Goal: Find specific page/section: Find specific page/section

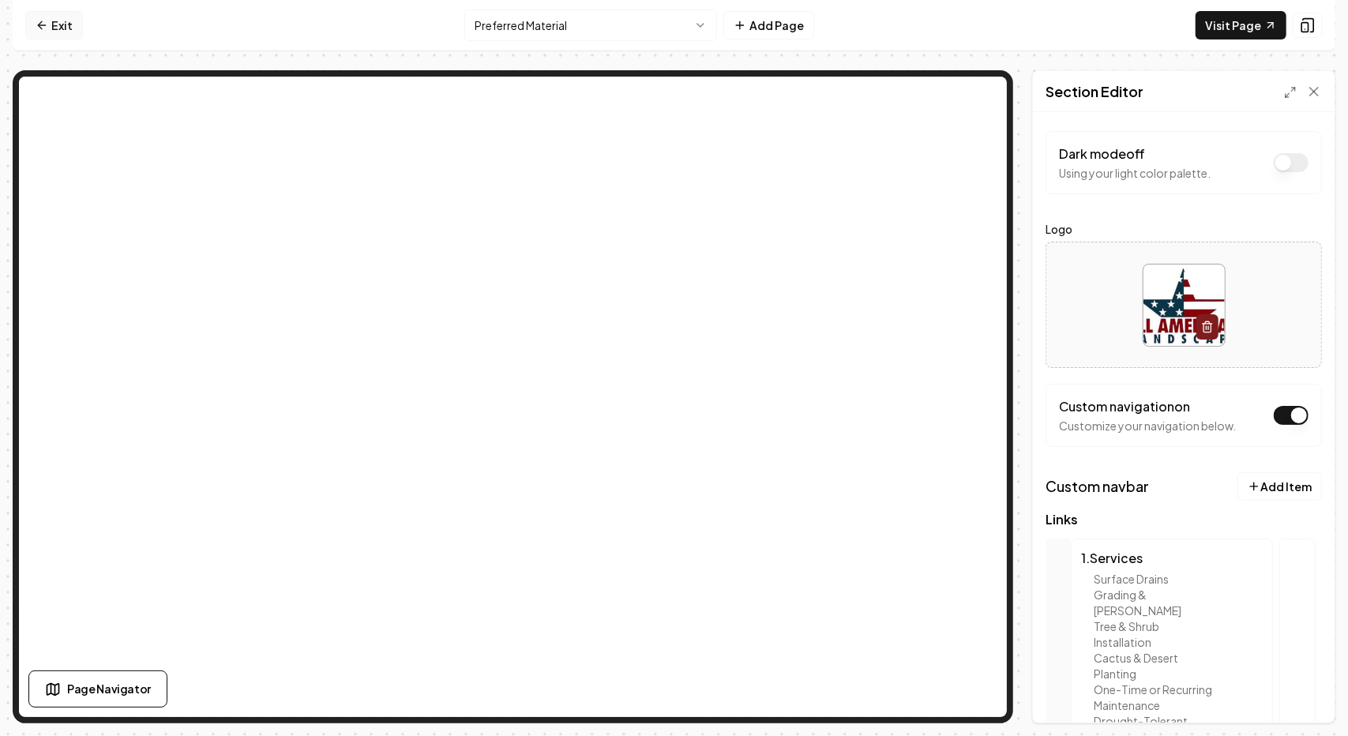
click at [43, 17] on link "Exit" at bounding box center [54, 25] width 58 height 28
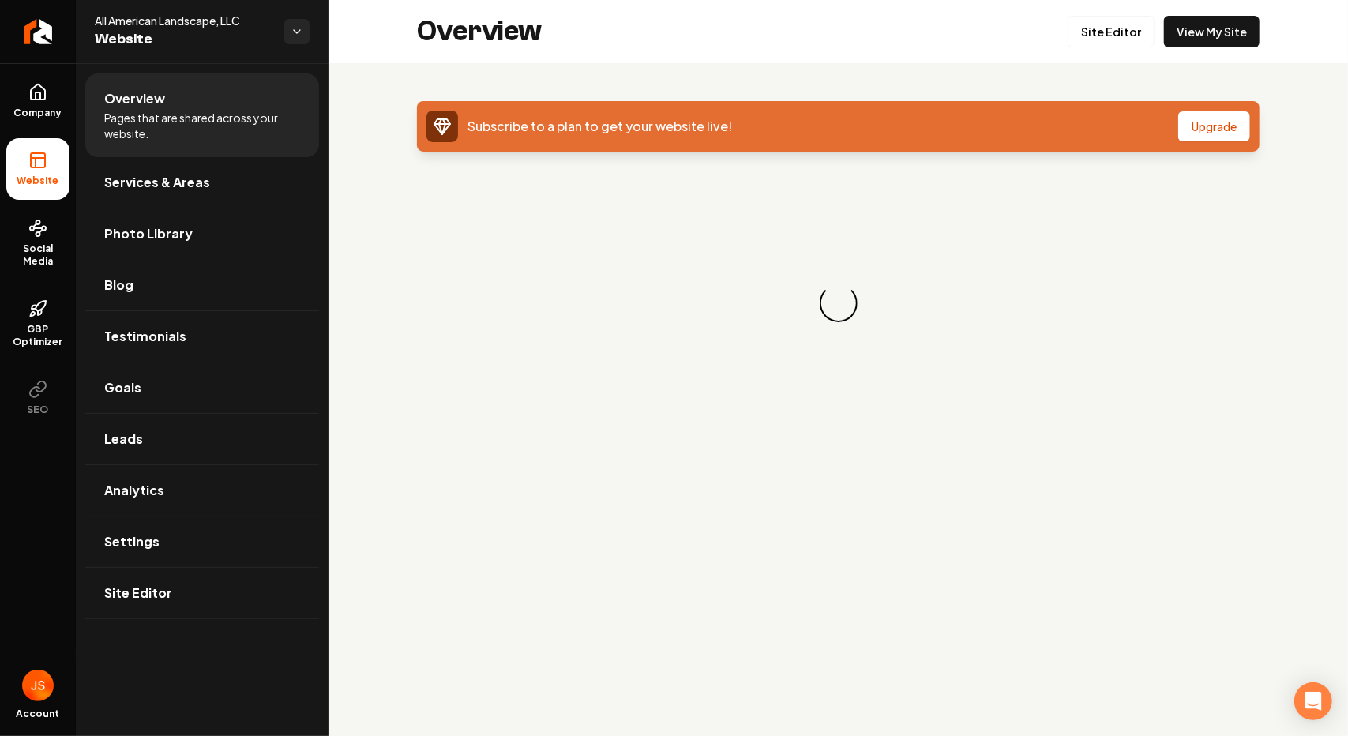
click at [221, 232] on link "Photo Library" at bounding box center [202, 233] width 234 height 51
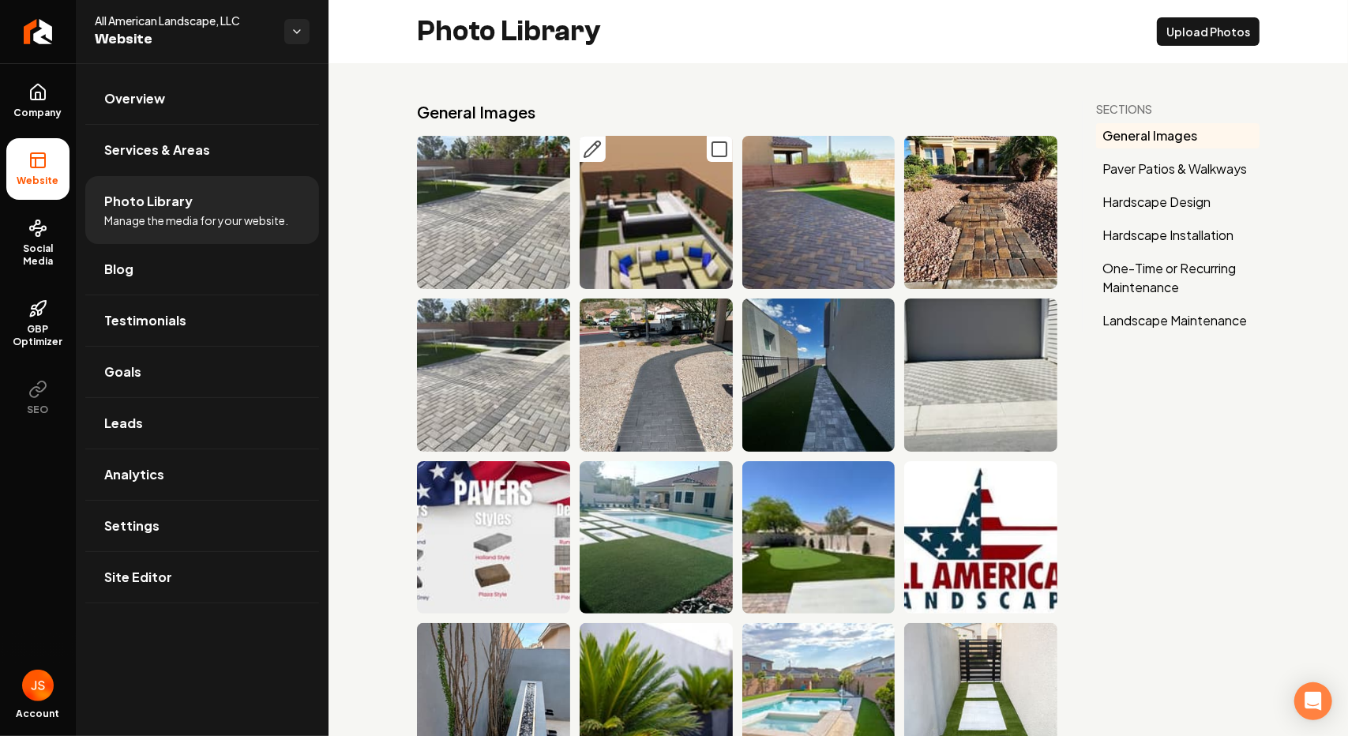
click at [706, 222] on img "Main content area" at bounding box center [656, 212] width 153 height 153
click at [649, 231] on img "Main content area" at bounding box center [656, 212] width 153 height 153
click at [712, 145] on icon "Main content area" at bounding box center [719, 149] width 19 height 19
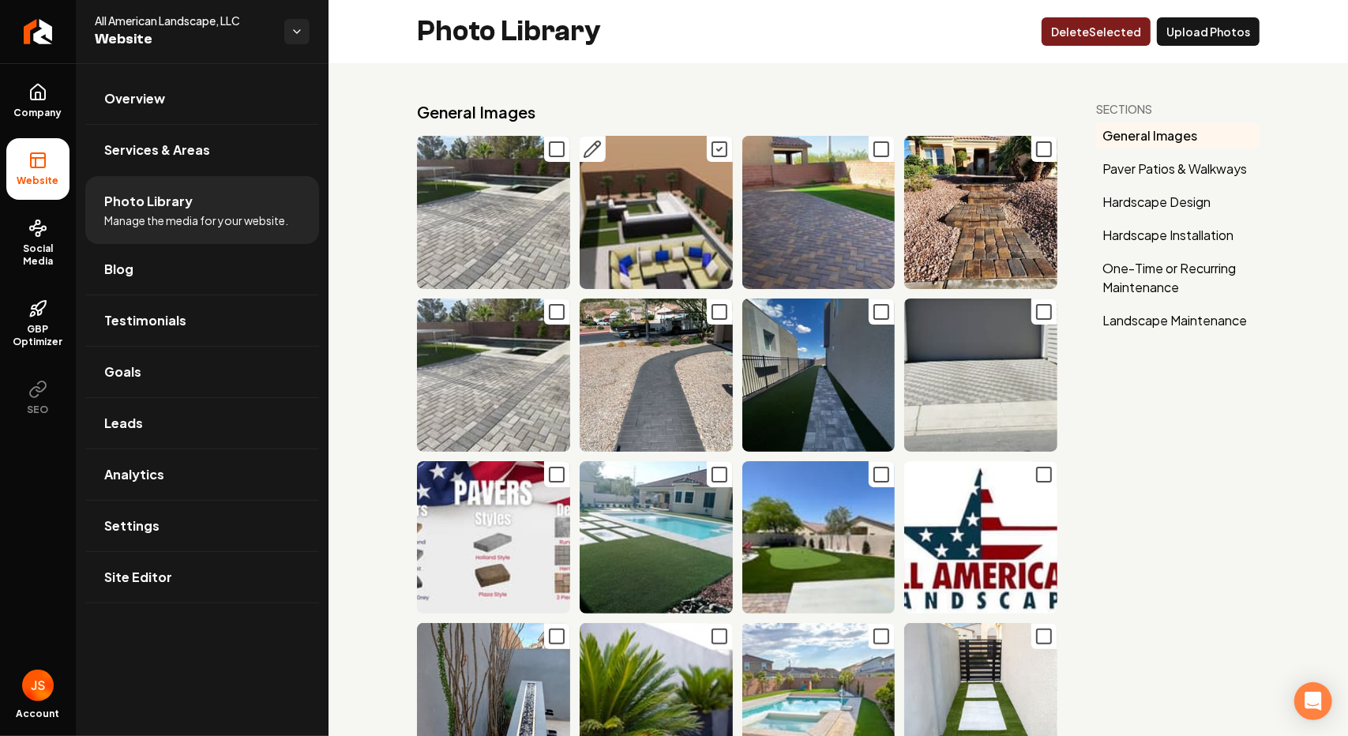
click at [707, 149] on button "Main content area" at bounding box center [720, 149] width 26 height 26
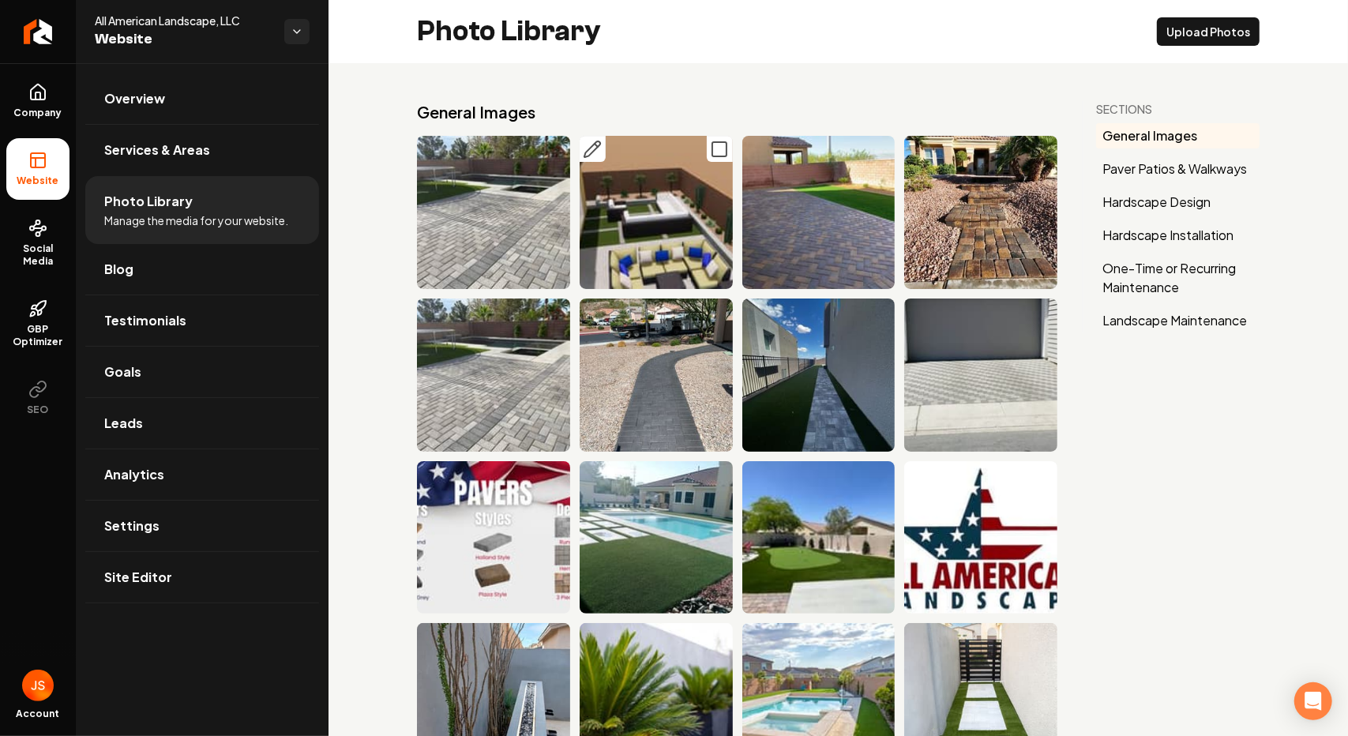
click at [585, 152] on icon "Main content area" at bounding box center [592, 149] width 19 height 19
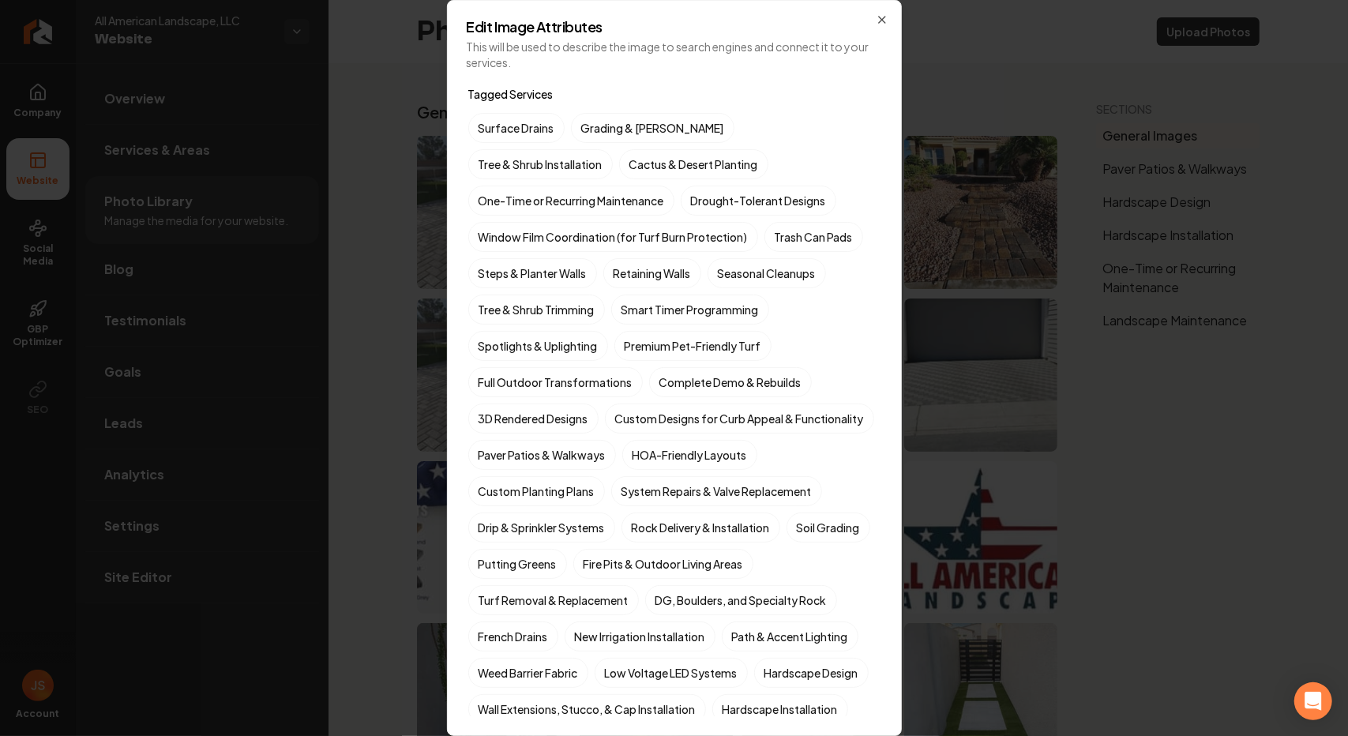
click at [880, 7] on div "Edit Image Attributes This will be used to describe the image to search engines…" at bounding box center [674, 368] width 455 height 736
click at [888, 17] on icon "button" at bounding box center [882, 19] width 13 height 13
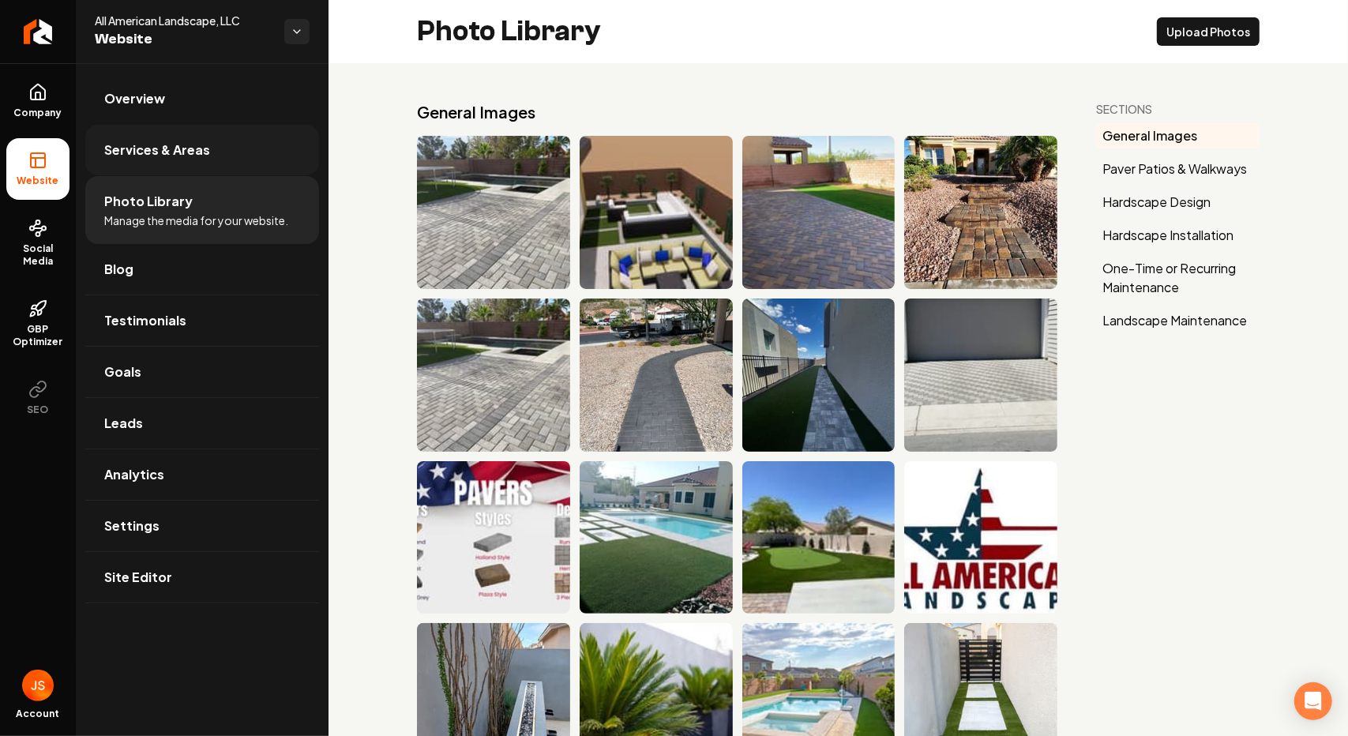
click at [190, 154] on span "Services & Areas" at bounding box center [157, 150] width 106 height 19
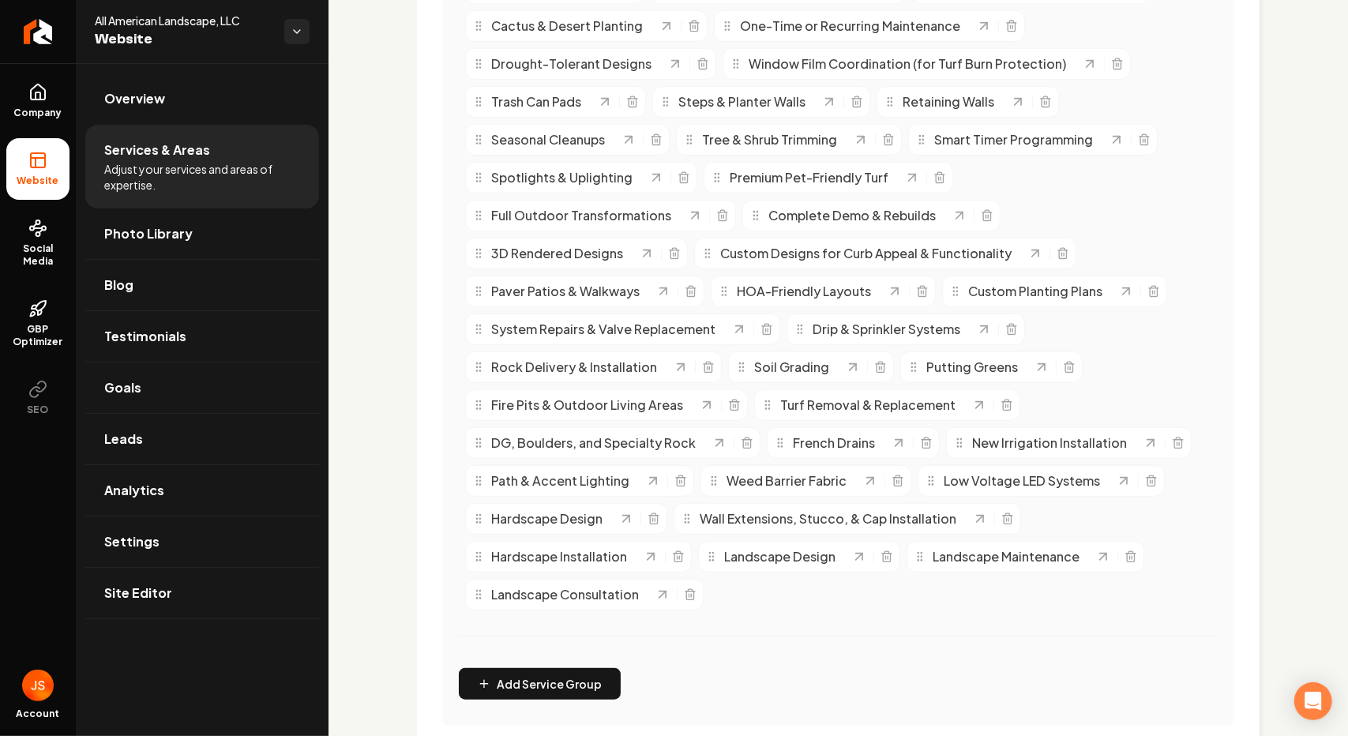
scroll to position [474, 0]
